Goal: Information Seeking & Learning: Learn about a topic

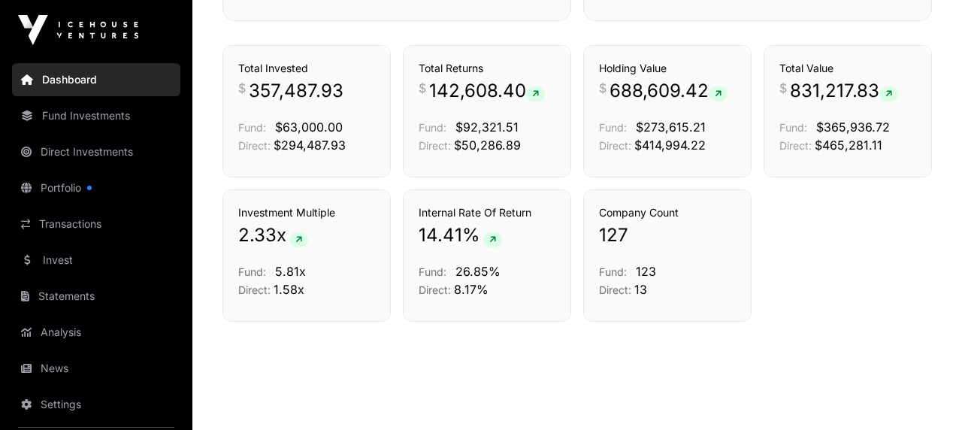
scroll to position [1046, 0]
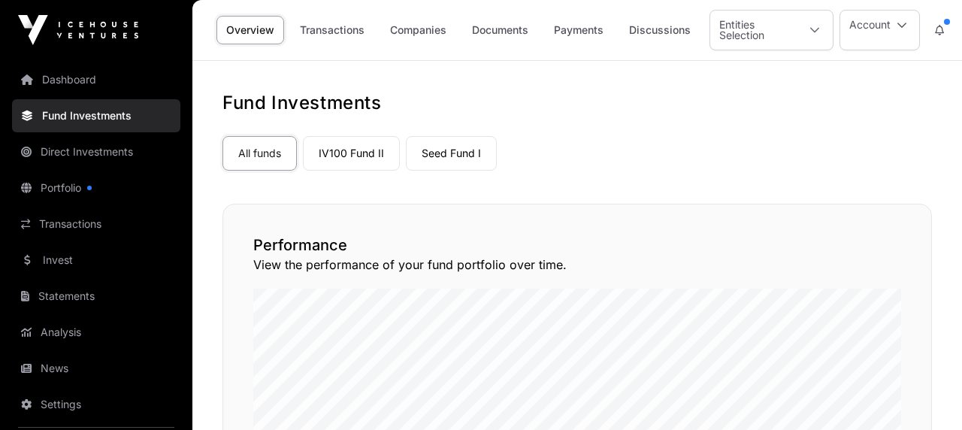
click at [435, 26] on link "Companies" at bounding box center [418, 30] width 76 height 29
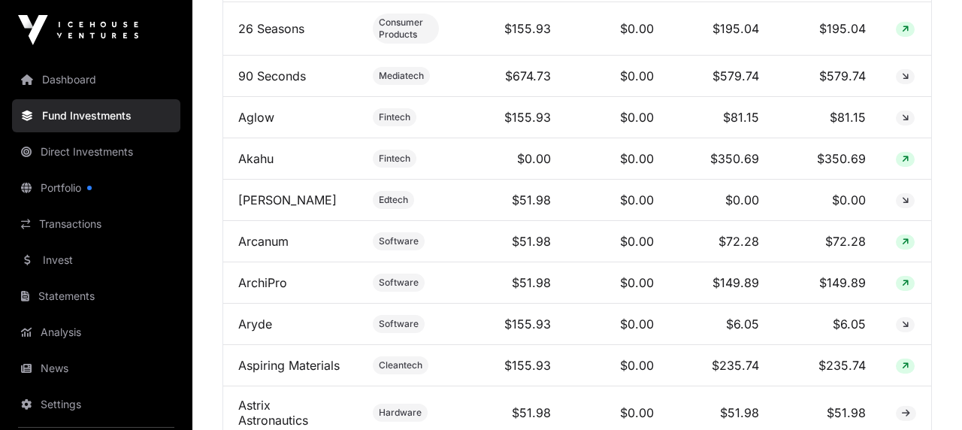
scroll to position [902, 0]
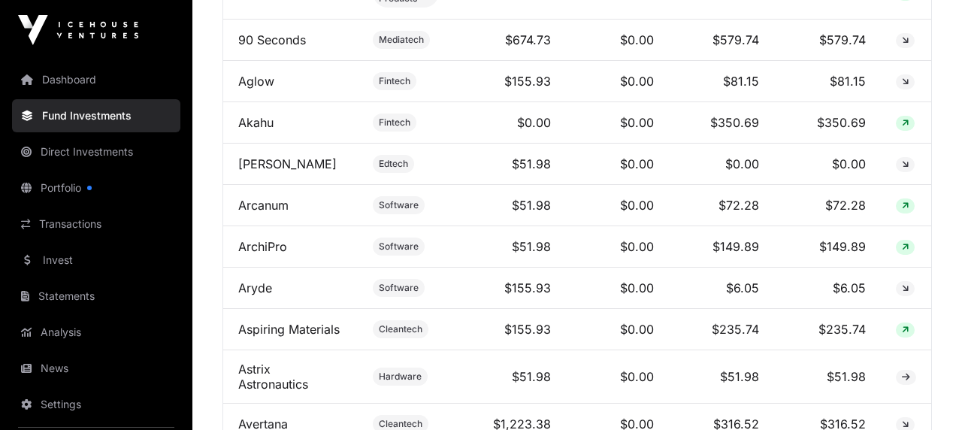
click at [261, 254] on link "ArchiPro" at bounding box center [262, 246] width 49 height 15
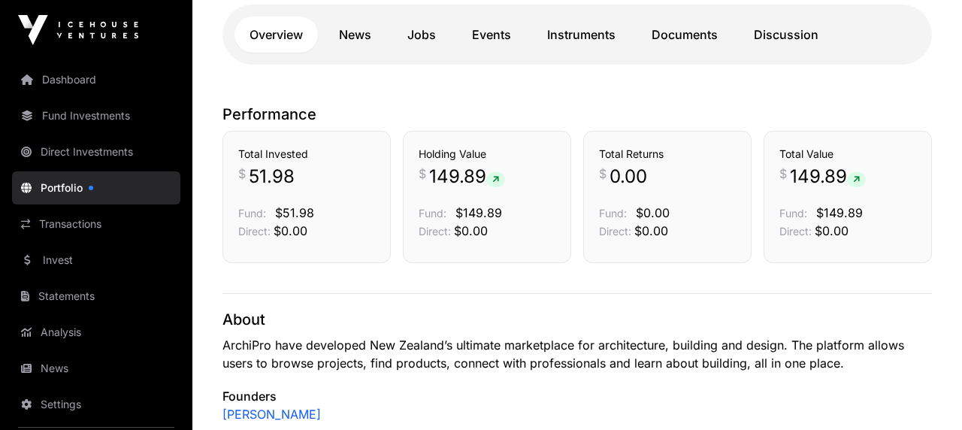
scroll to position [273, 0]
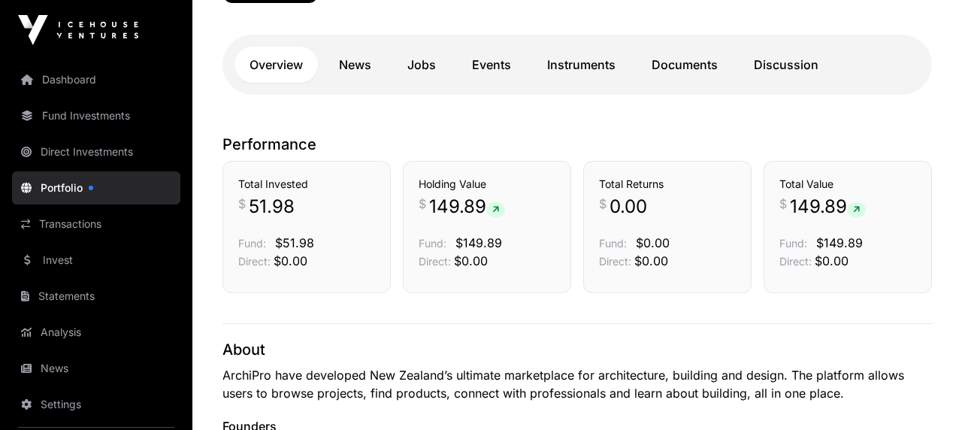
click at [77, 227] on link "Transactions" at bounding box center [96, 223] width 168 height 33
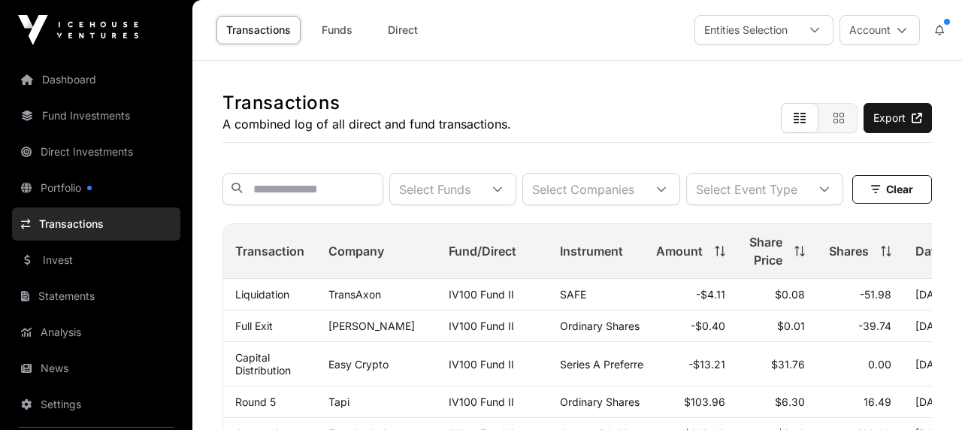
click at [73, 79] on link "Dashboard" at bounding box center [96, 79] width 168 height 33
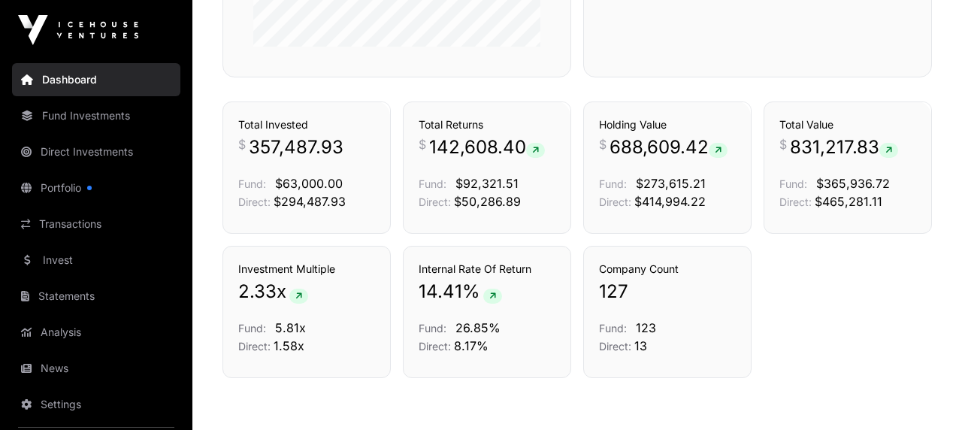
scroll to position [1064, 0]
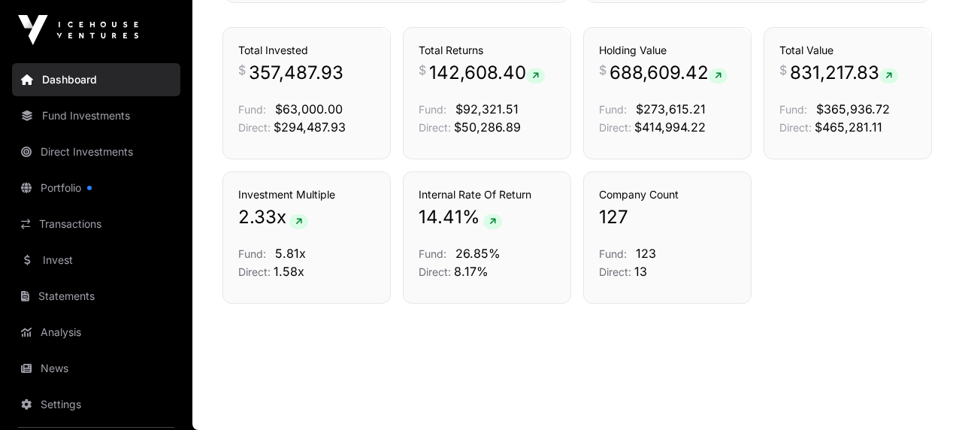
click at [79, 334] on link "Analysis" at bounding box center [96, 332] width 168 height 33
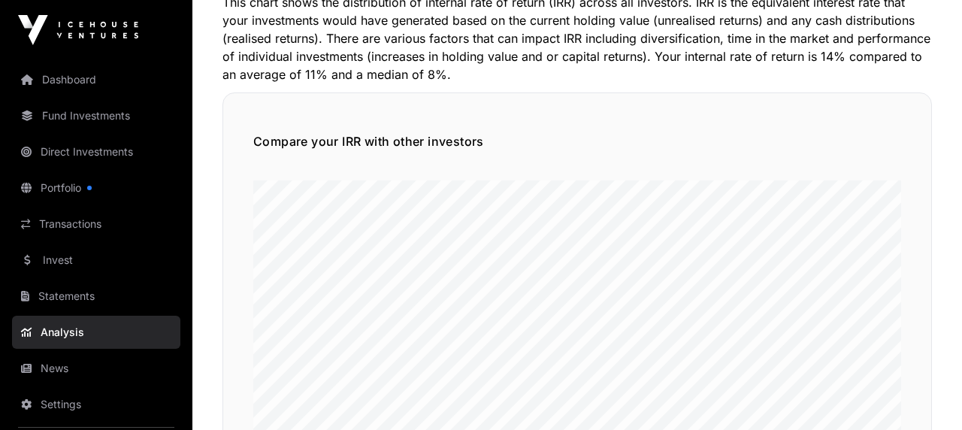
scroll to position [108, 0]
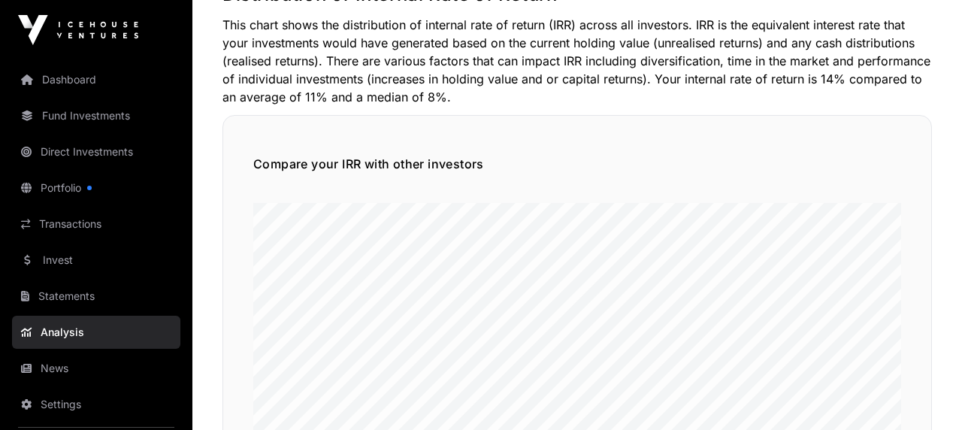
click at [378, 161] on h5 "Compare your IRR with other investors" at bounding box center [577, 164] width 648 height 18
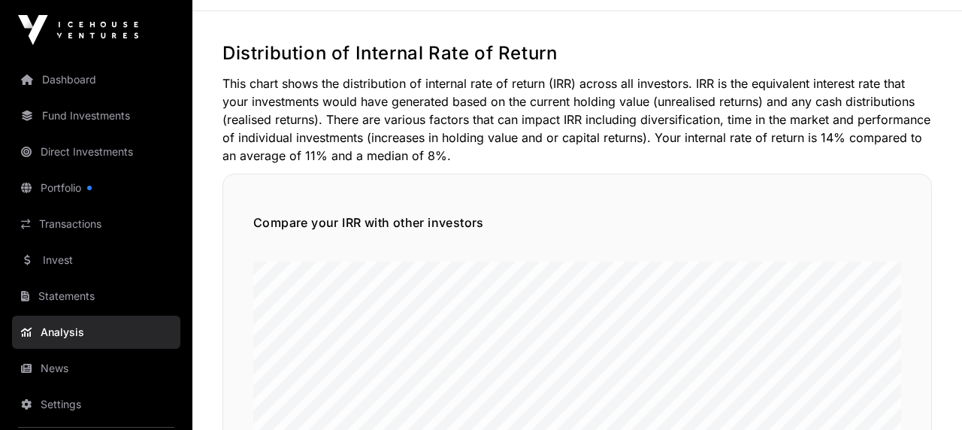
scroll to position [0, 0]
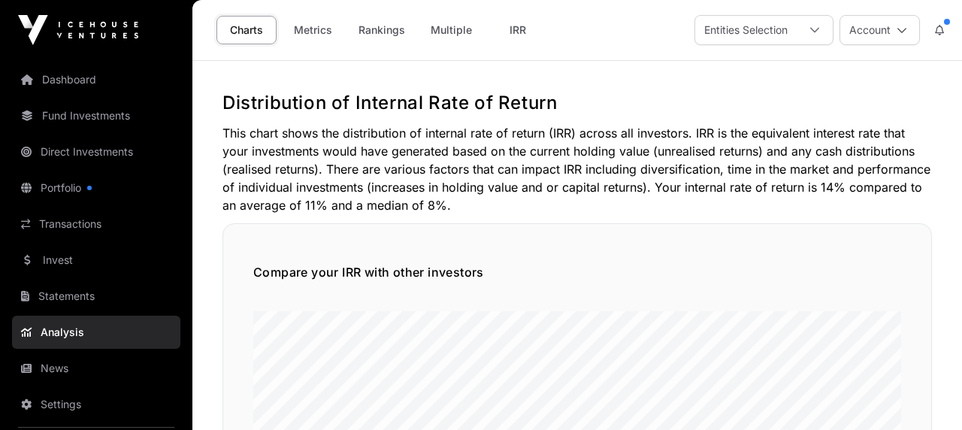
click at [116, 113] on link "Fund Investments" at bounding box center [96, 115] width 168 height 33
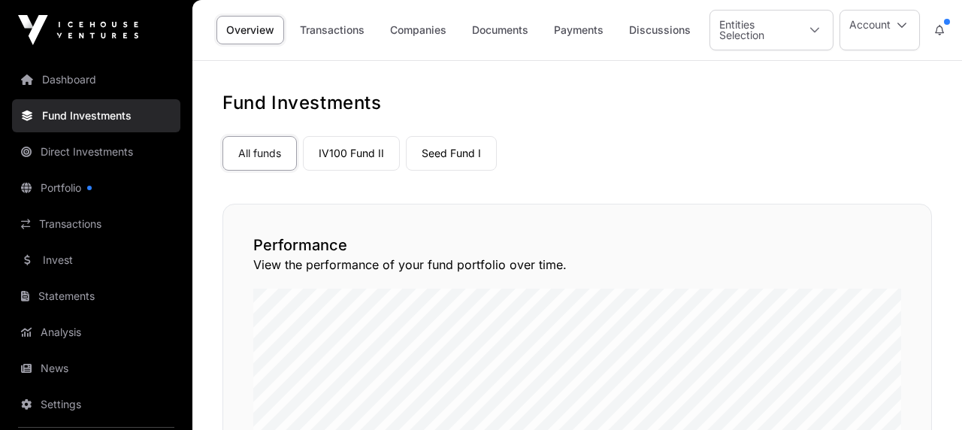
click at [346, 153] on link "IV100 Fund II" at bounding box center [351, 153] width 97 height 35
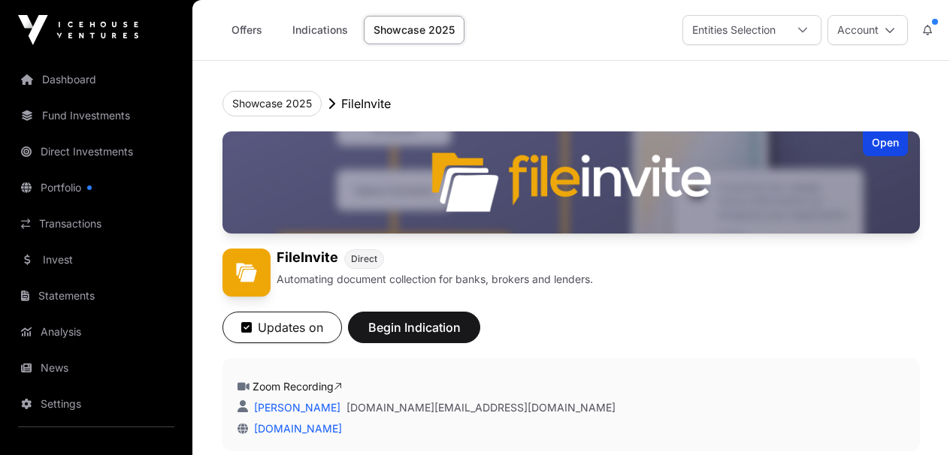
scroll to position [1926, 0]
